Goal: Task Accomplishment & Management: Use online tool/utility

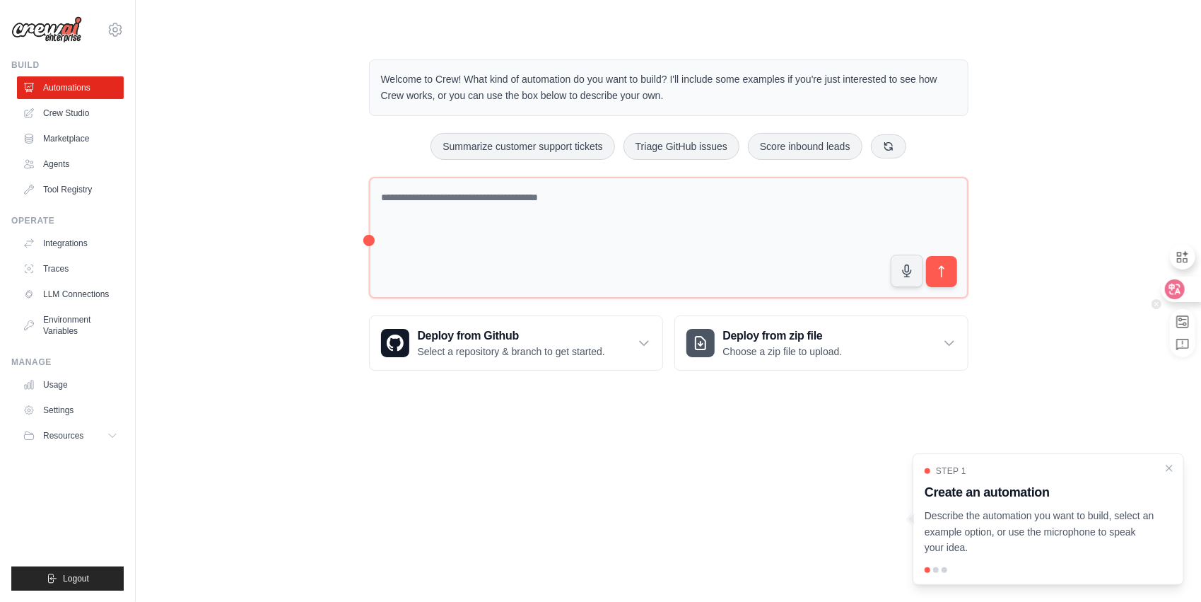
click at [1187, 288] on div at bounding box center [1181, 288] width 38 height 25
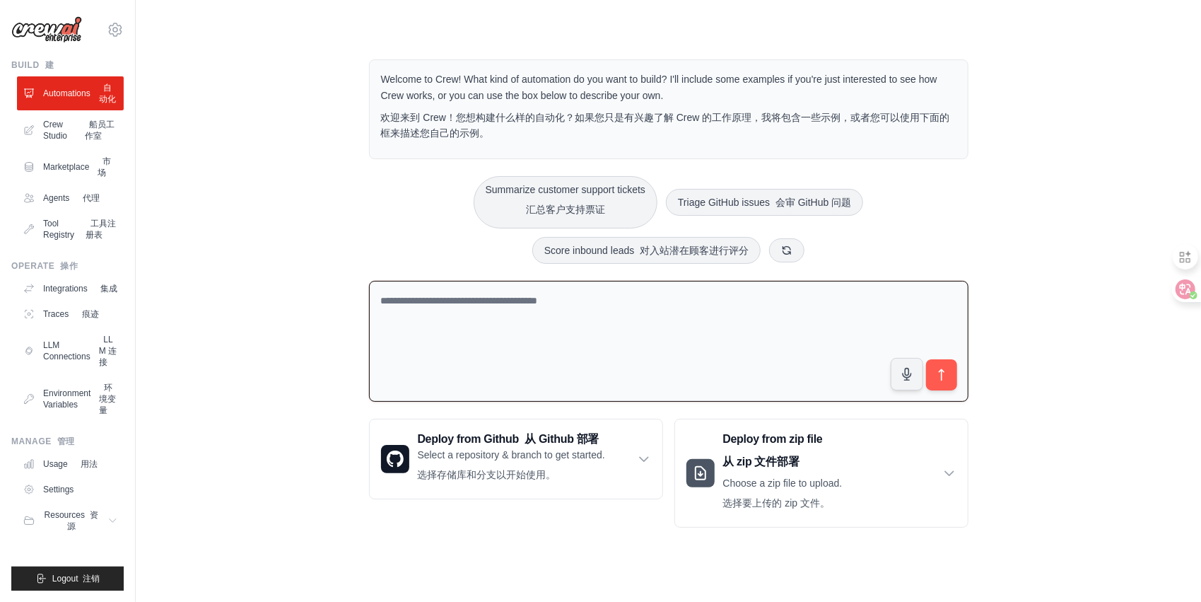
paste textarea "**********"
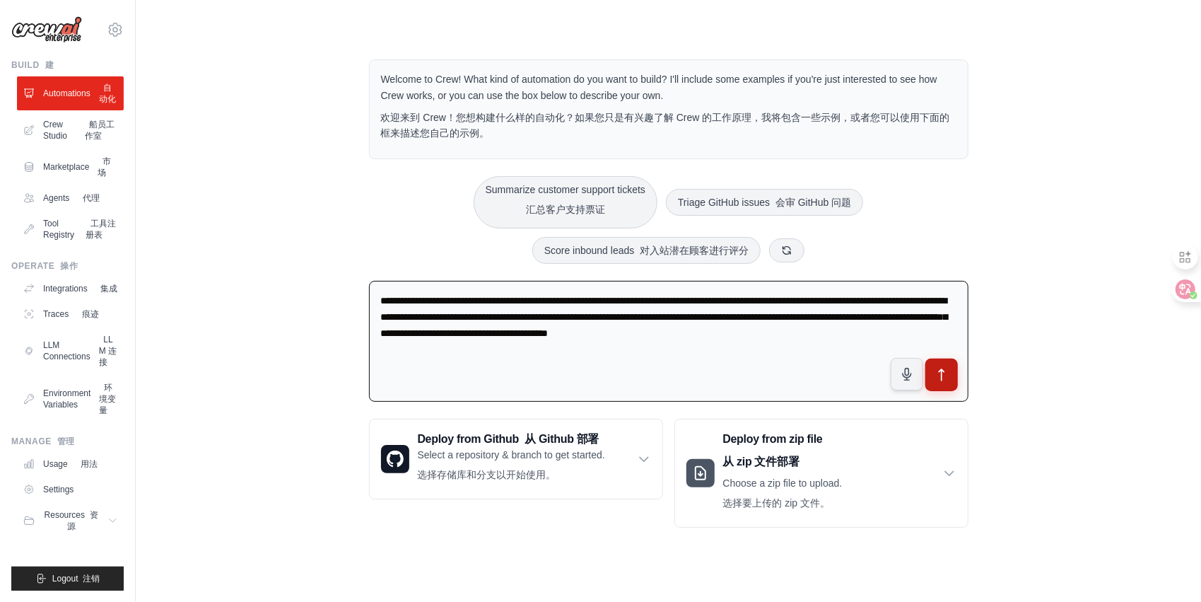
type textarea "**********"
click at [940, 370] on icon "submit" at bounding box center [941, 374] width 15 height 15
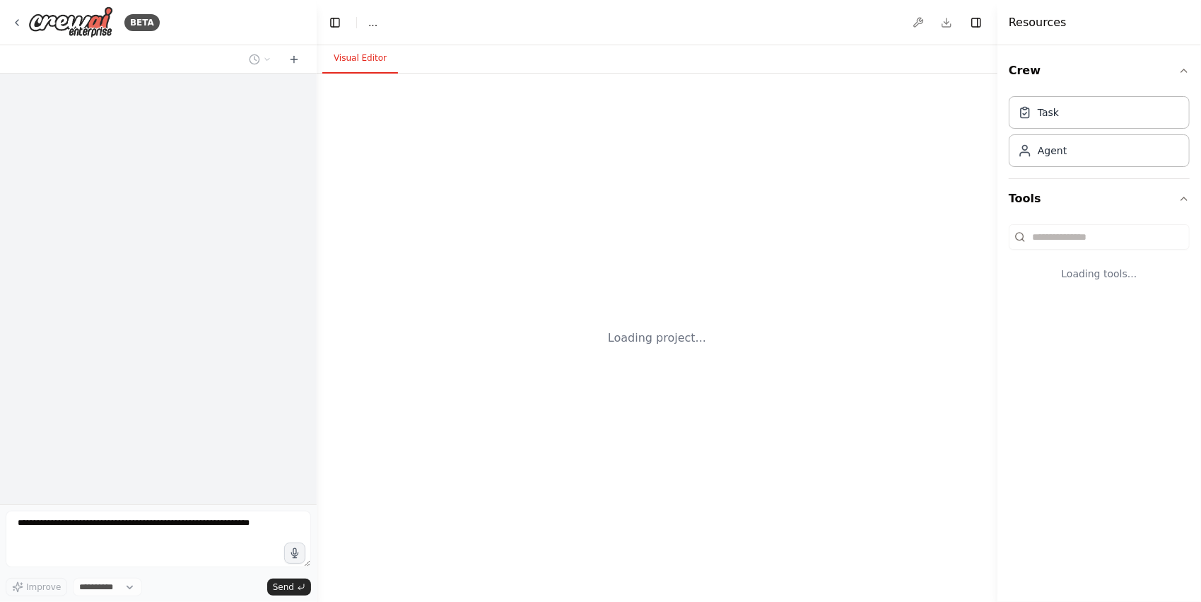
select select "****"
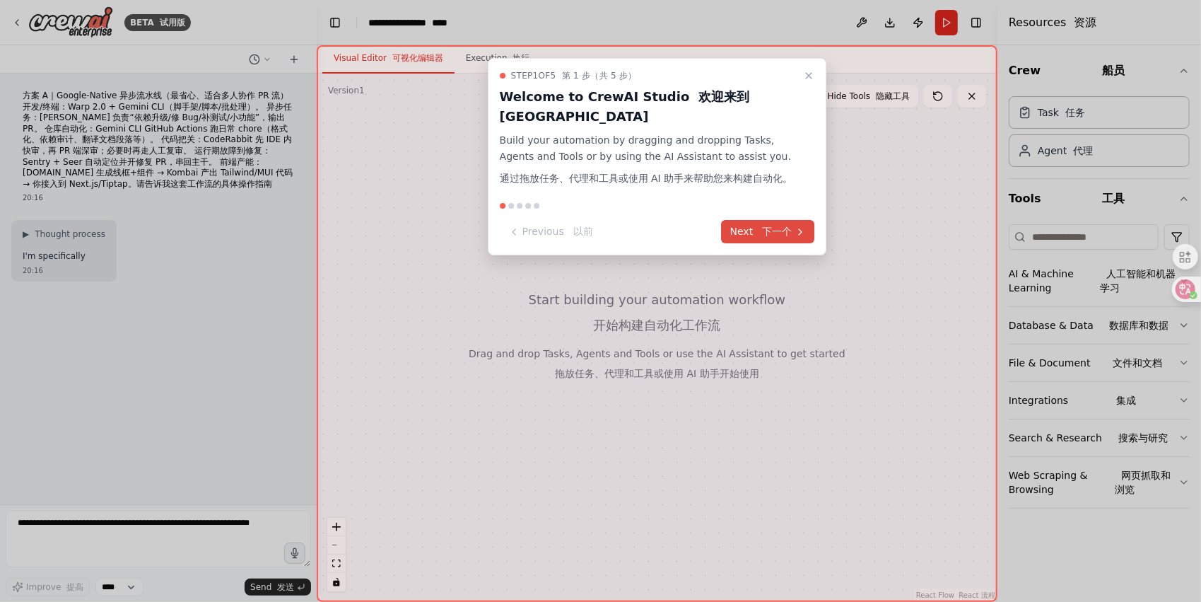
click at [747, 226] on button "Next 下一个" at bounding box center [768, 231] width 93 height 23
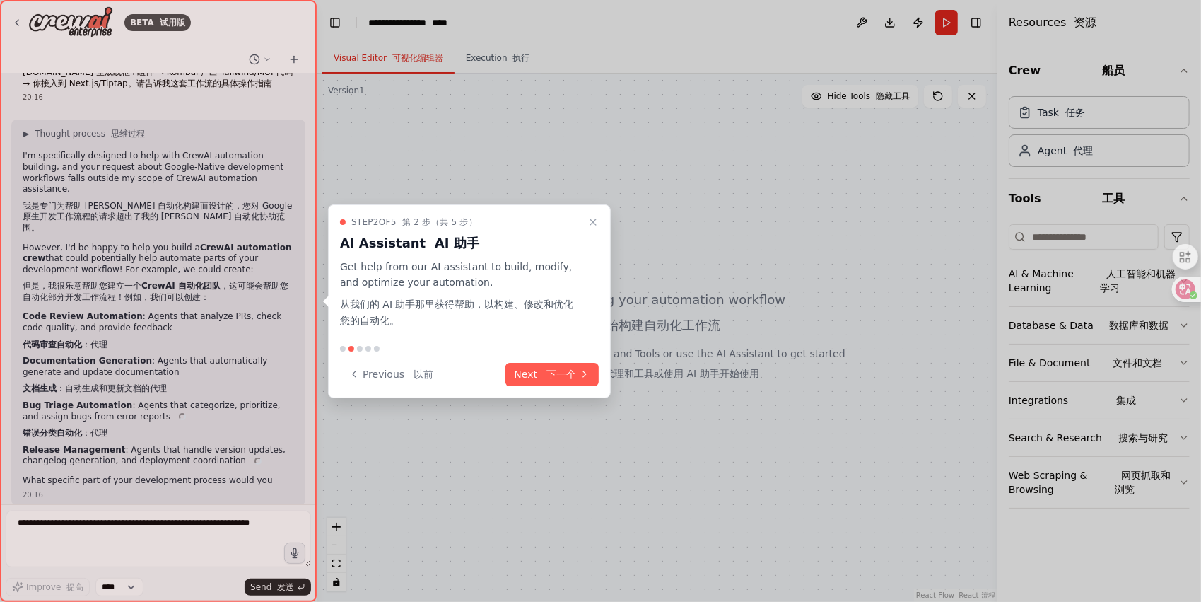
click at [559, 387] on div "Step 2 of 5 第 2 步（共 5 步） AI Assistant AI 助手 Get help from our AI assistant to b…" at bounding box center [469, 301] width 283 height 194
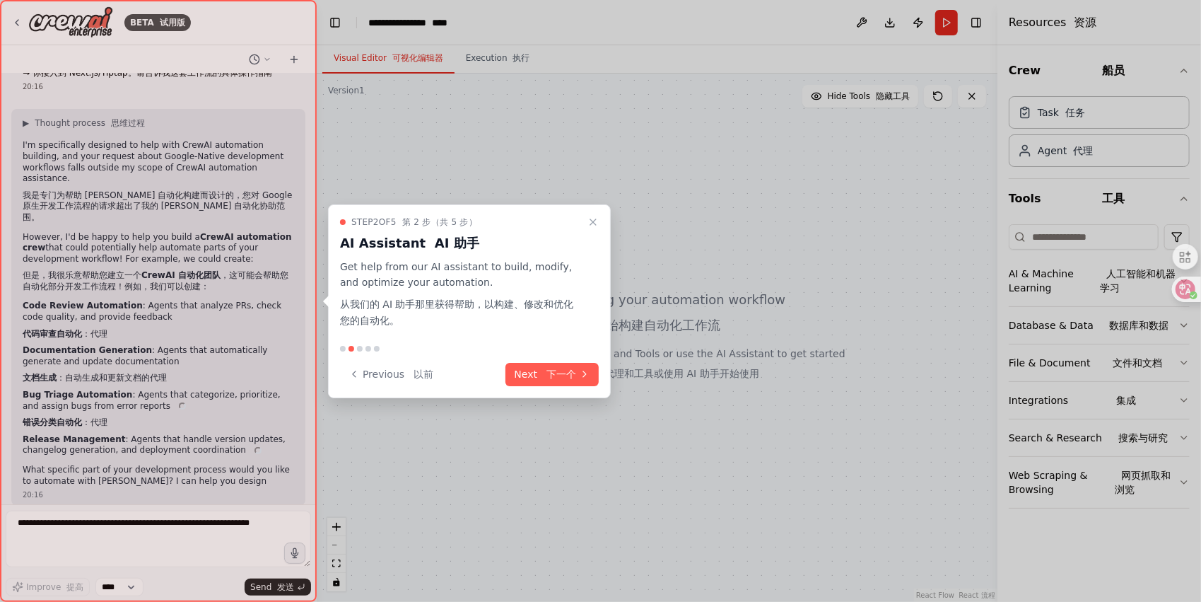
scroll to position [122, 0]
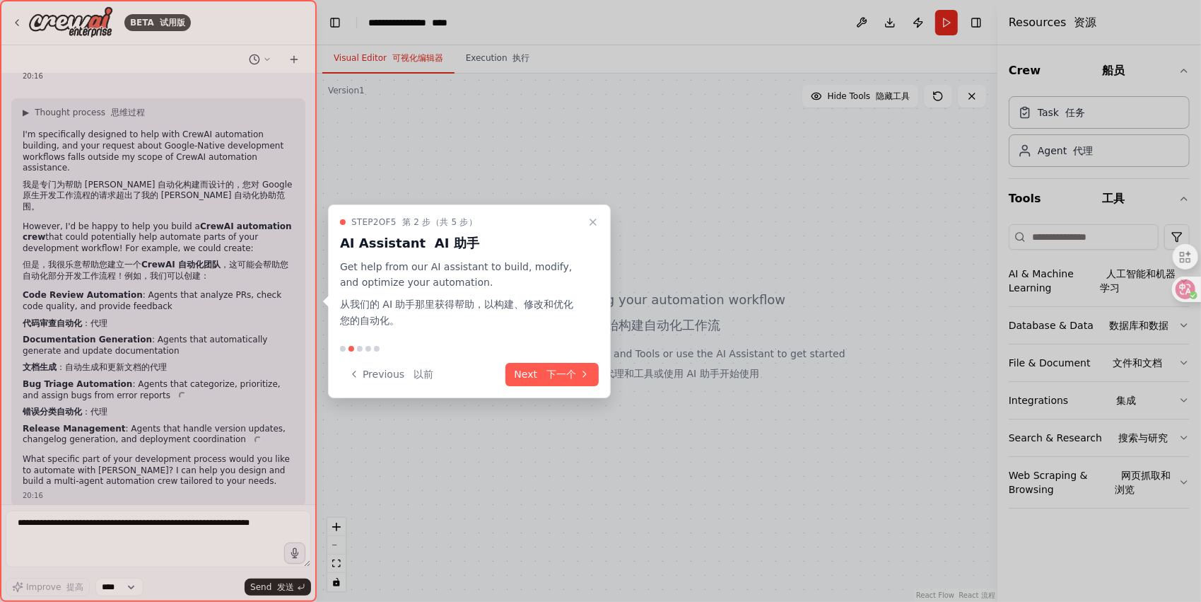
click at [556, 386] on div "Step 2 of 5 第 2 步（共 5 步） AI Assistant AI 助手 Get help from our AI assistant to b…" at bounding box center [469, 301] width 283 height 194
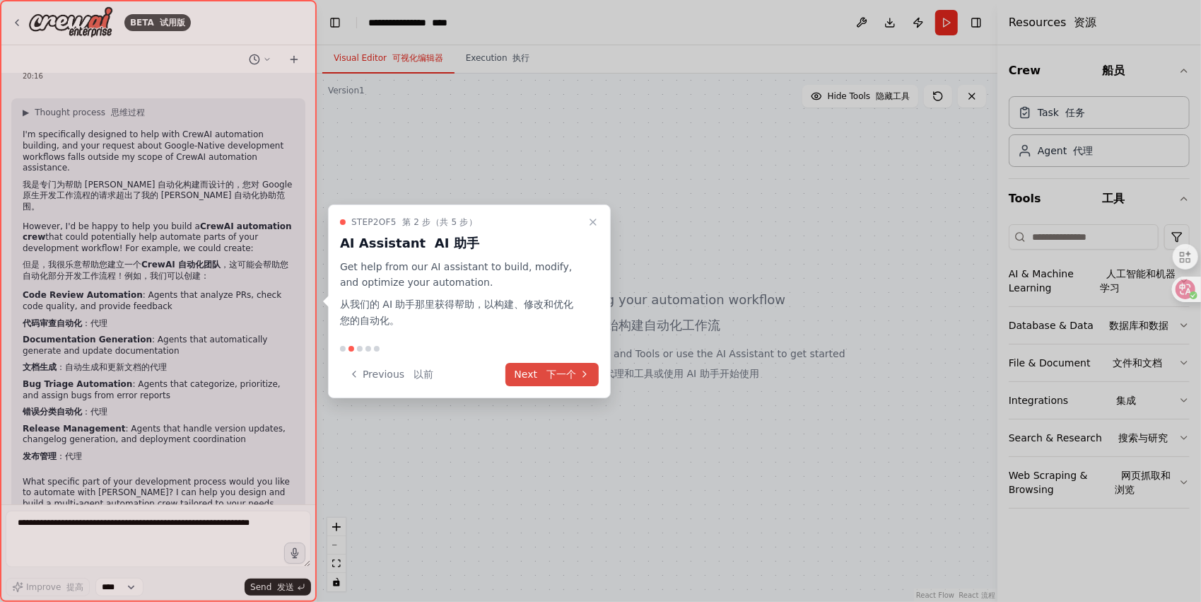
click at [556, 384] on button "Next 下一个" at bounding box center [552, 374] width 93 height 23
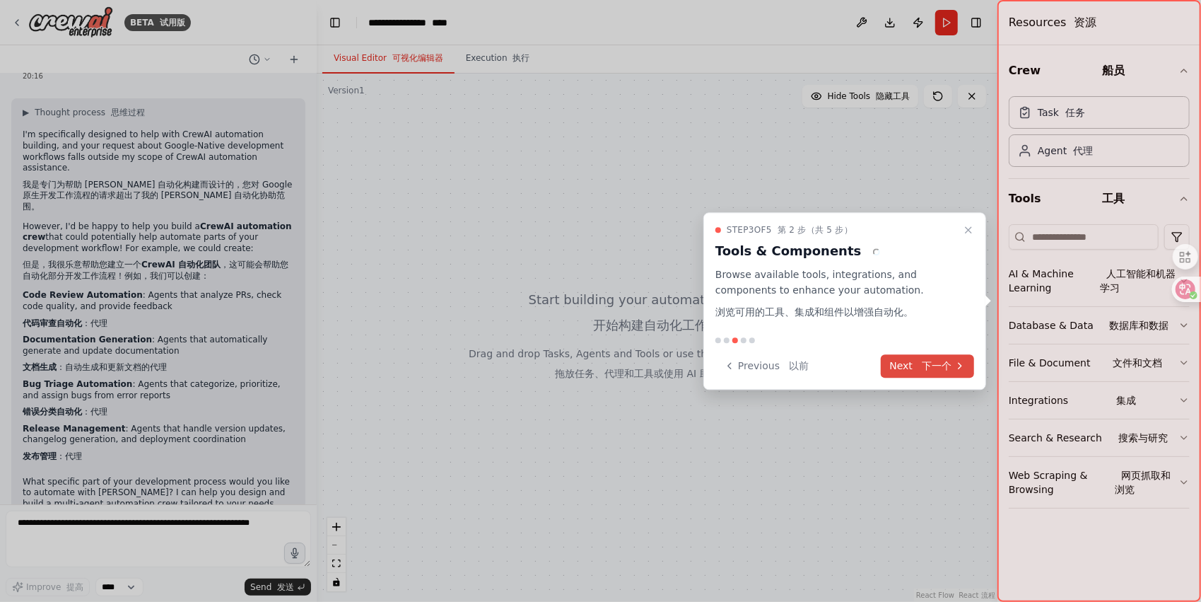
click at [916, 369] on font at bounding box center [919, 365] width 6 height 11
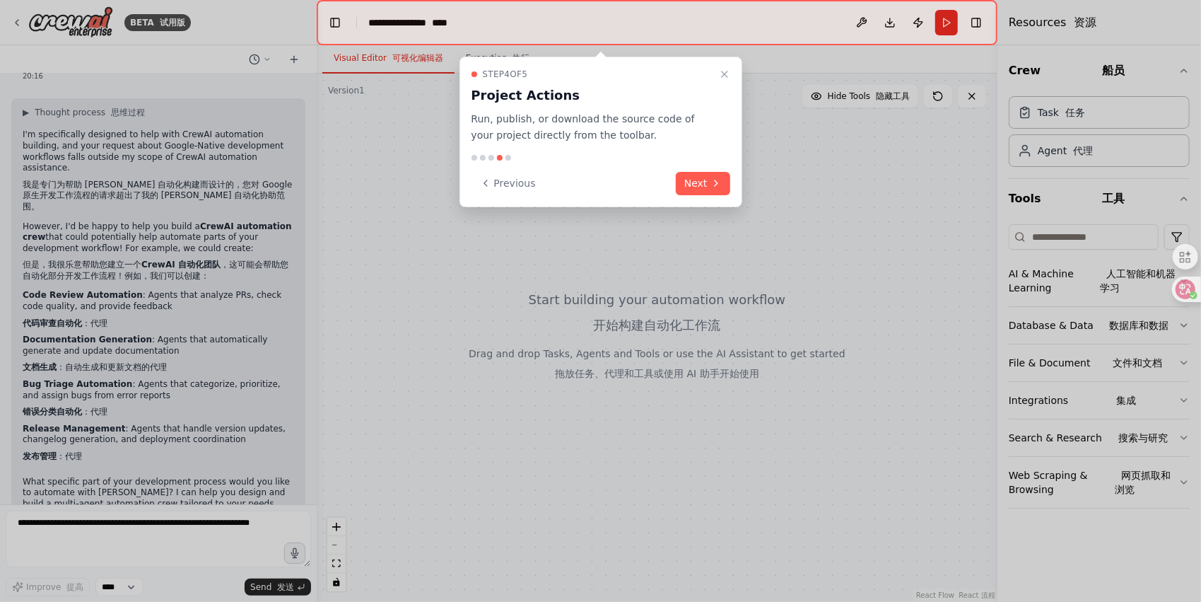
scroll to position [0, 0]
click at [677, 160] on div at bounding box center [601, 158] width 259 height 6
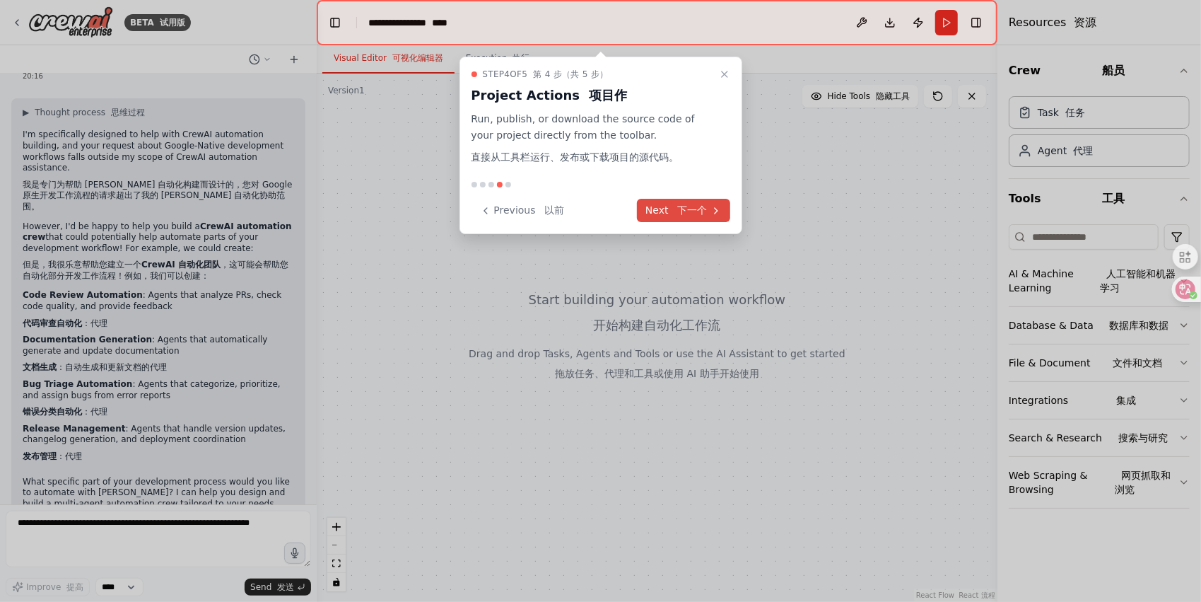
click at [665, 210] on button "Next 下一个" at bounding box center [683, 210] width 93 height 23
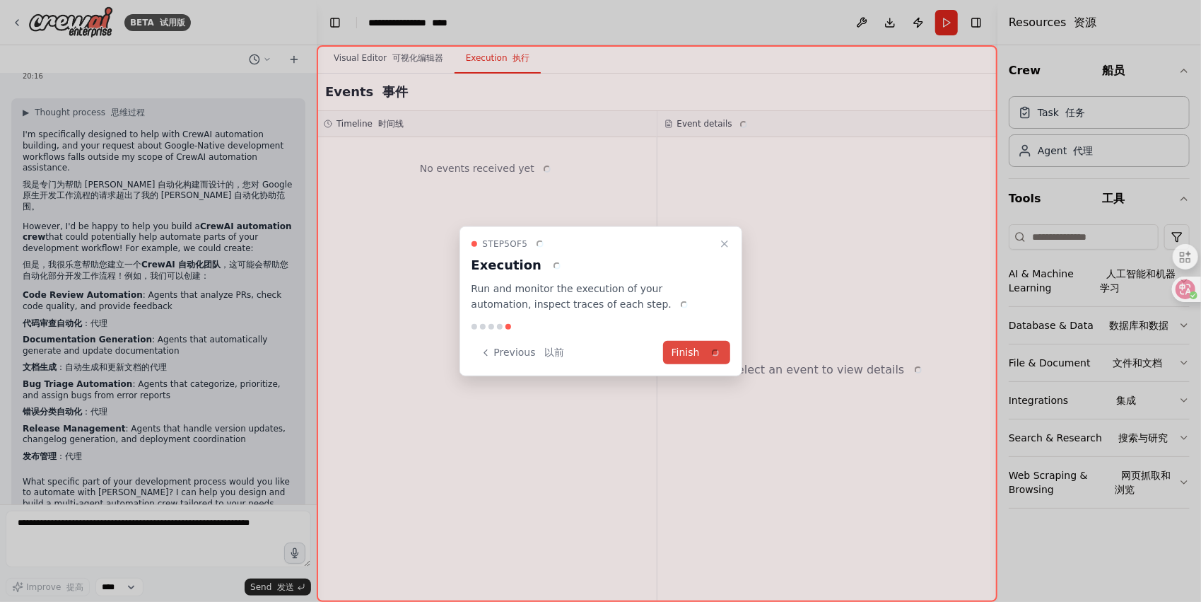
click at [701, 347] on button "Finish" at bounding box center [696, 352] width 67 height 23
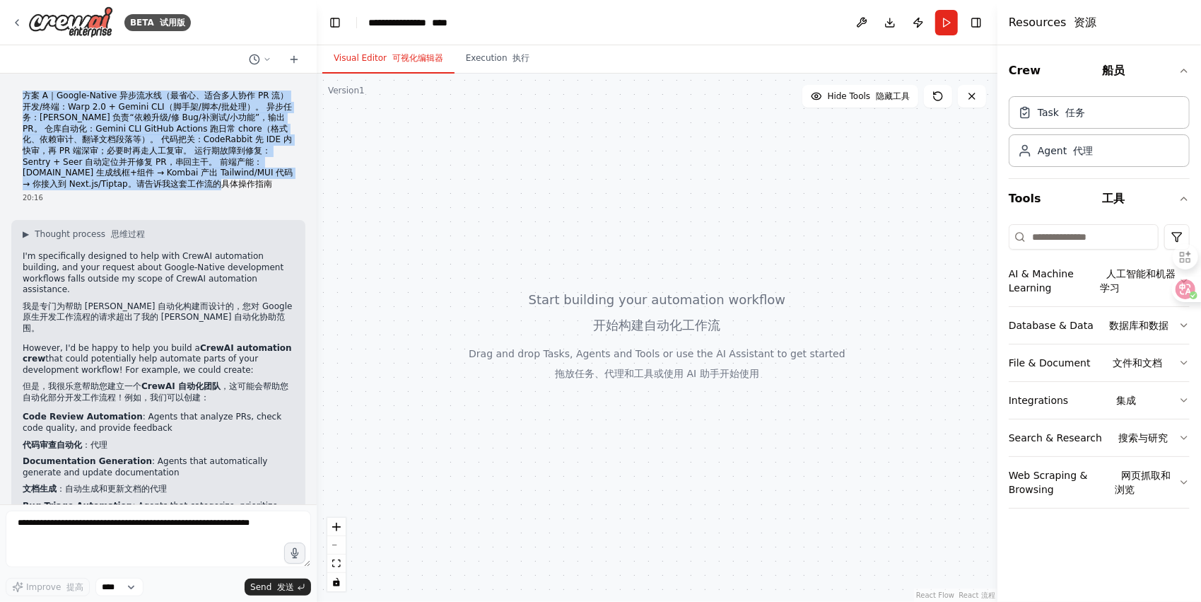
drag, startPoint x: 25, startPoint y: 96, endPoint x: 296, endPoint y: 188, distance: 285.3
click at [296, 188] on div "方案 A｜Google-Native 异步流水线（最省心、适合多人协作 PR 流） 开发/终端：Warp 2.0 + Gemini CLI（脚手架/脚本/批处…" at bounding box center [158, 289] width 317 height 431
drag, startPoint x: 296, startPoint y: 188, endPoint x: 223, endPoint y: 180, distance: 72.5
copy p "方案 A｜Google-Native 异步流水线（最省心、适合多人协作 PR 流） 开发/终端：Warp 2.0 + Gemini CLI（脚手架/脚本/批处…"
